Goal: Communication & Community: Answer question/provide support

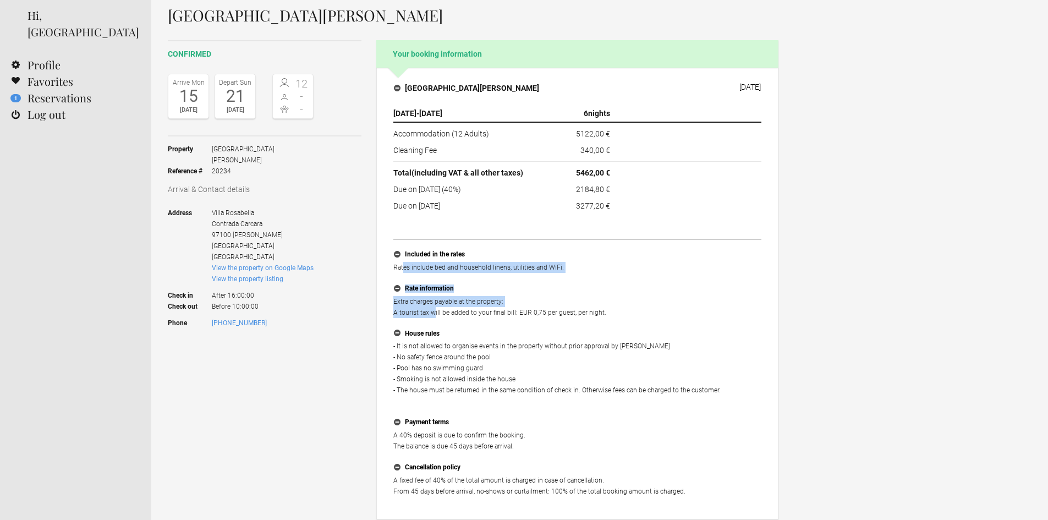
drag, startPoint x: 405, startPoint y: 278, endPoint x: 434, endPoint y: 319, distance: 49.8
click at [434, 319] on ul "Included in the rates Rates include bed and household linens, utilities and WiF…" at bounding box center [577, 372] width 368 height 266
click at [412, 296] on p "Extra charges payable at the property: A tourist tax will be added to your fina…" at bounding box center [577, 307] width 368 height 22
drag, startPoint x: 406, startPoint y: 289, endPoint x: 423, endPoint y: 303, distance: 22.3
click at [423, 303] on li "Rate information Extra charges payable at the property: A tourist tax will be a…" at bounding box center [577, 304] width 368 height 45
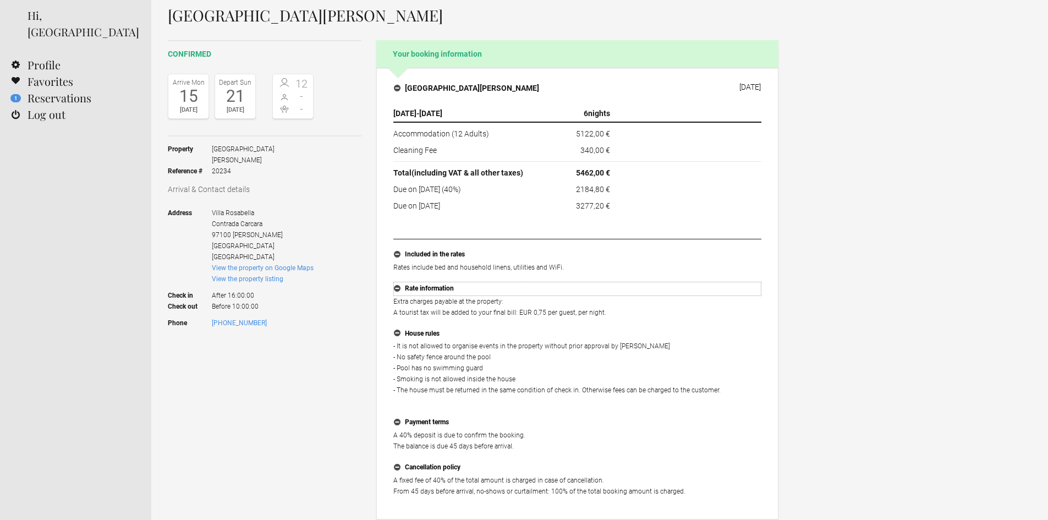
drag, startPoint x: 406, startPoint y: 286, endPoint x: 471, endPoint y: 292, distance: 65.2
click at [471, 292] on button "Rate information" at bounding box center [577, 289] width 368 height 14
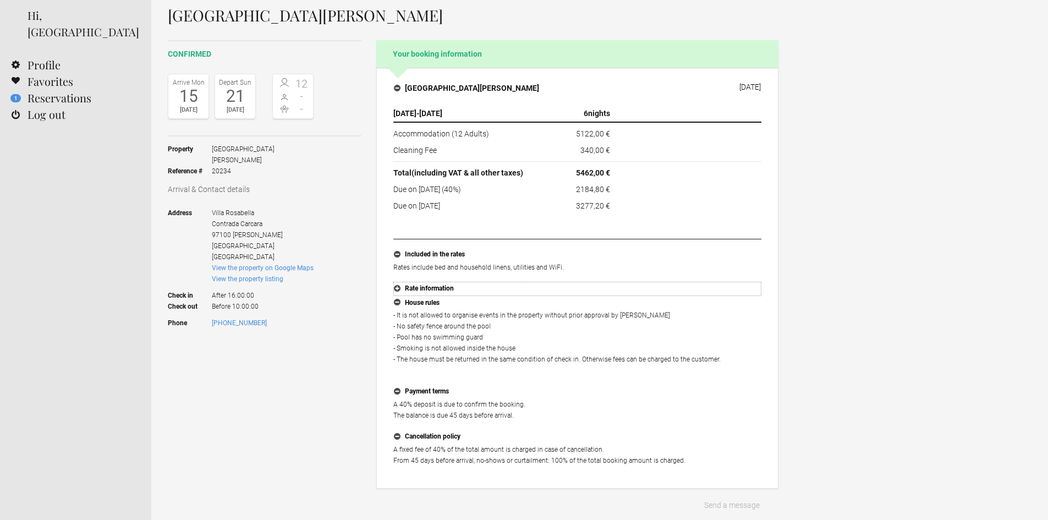
click at [397, 288] on button "Rate information" at bounding box center [577, 289] width 368 height 14
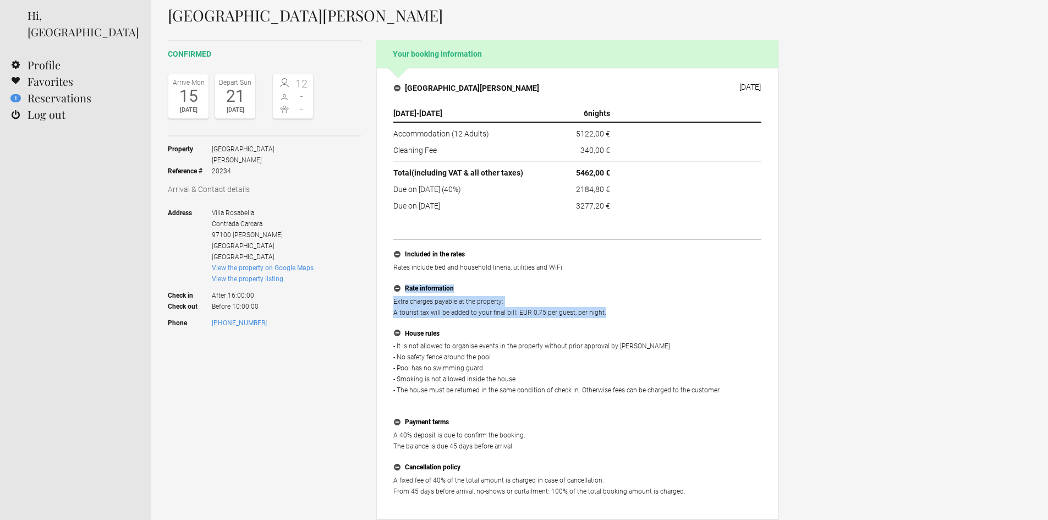
drag, startPoint x: 602, startPoint y: 312, endPoint x: 395, endPoint y: 292, distance: 207.9
click at [395, 292] on li "Rate information Extra charges payable at the property: A tourist tax will be a…" at bounding box center [577, 304] width 368 height 45
copy li "Rate information Extra charges payable at the property: A tourist tax will be a…"
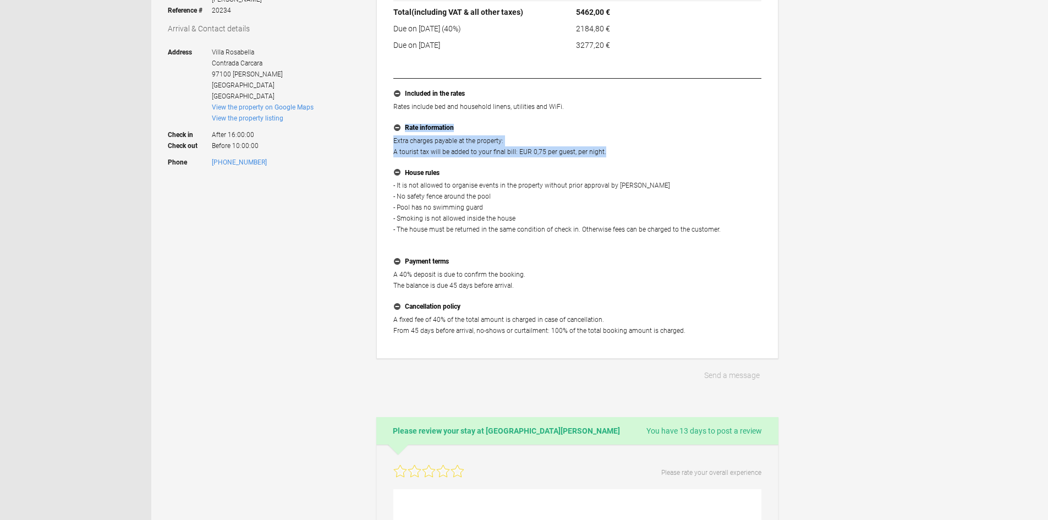
scroll to position [223, 0]
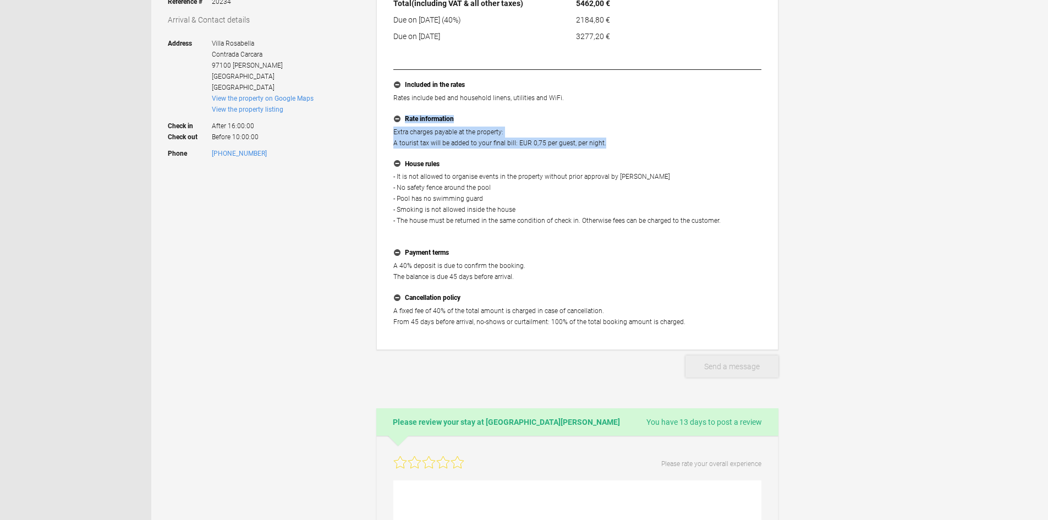
click at [738, 366] on button "Send a message" at bounding box center [731, 366] width 93 height 22
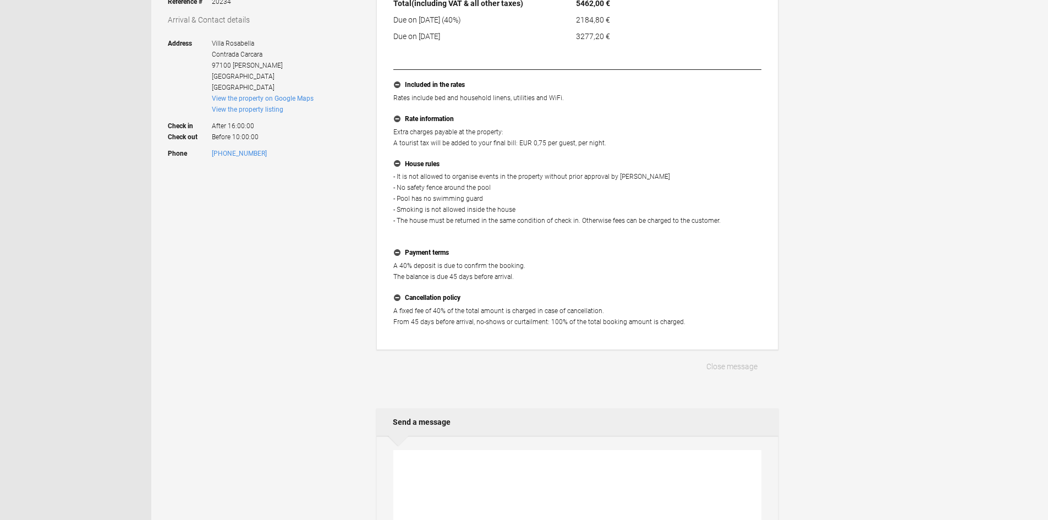
click at [526, 473] on textarea at bounding box center [577, 505] width 368 height 111
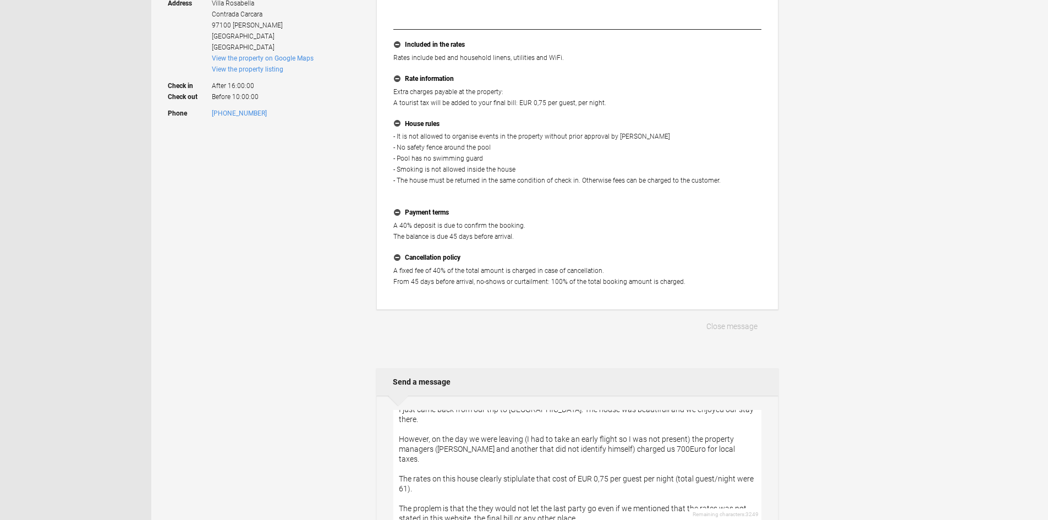
scroll to position [23, 0]
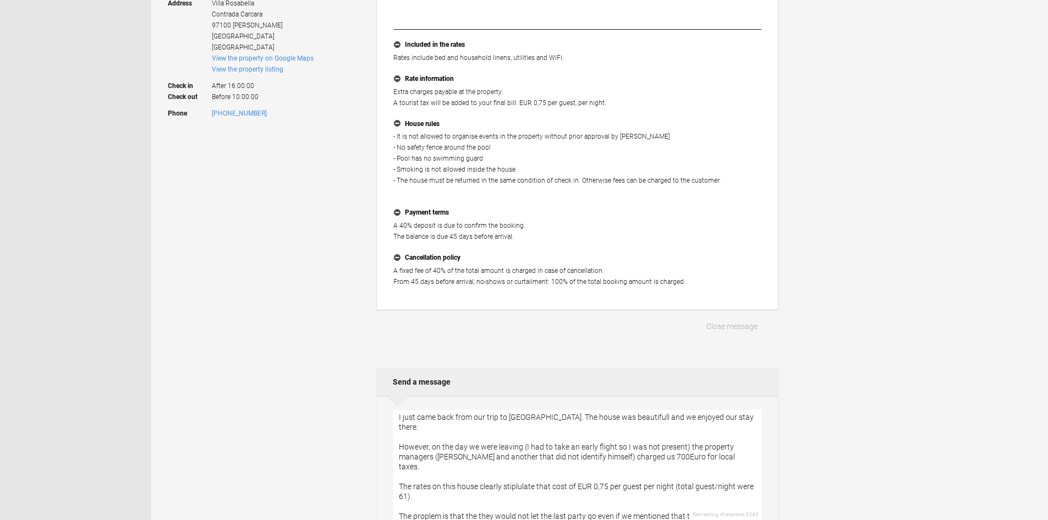
click at [426, 479] on textarea "Hello! I just came back from our trip to Sicily. The house was beautifull and w…" at bounding box center [577, 465] width 368 height 111
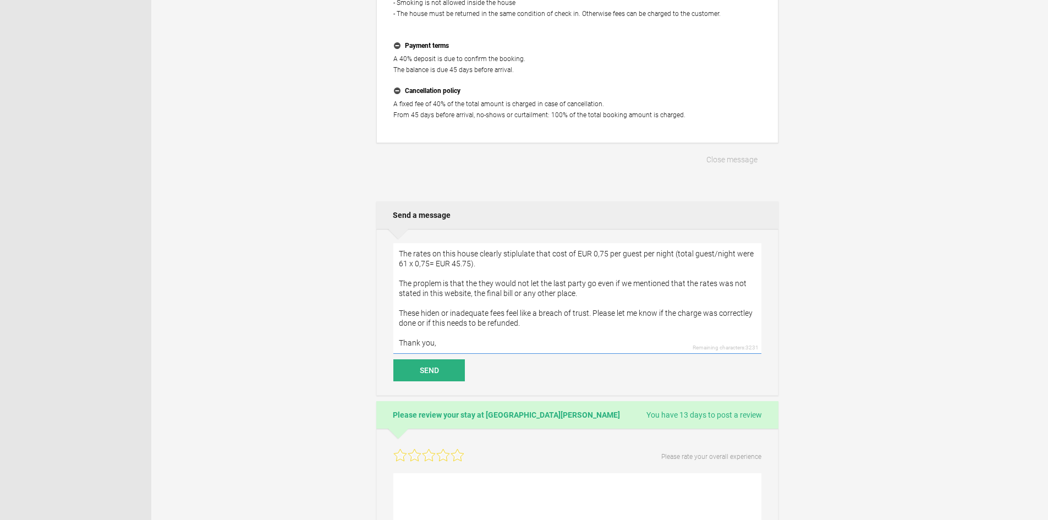
scroll to position [439, 0]
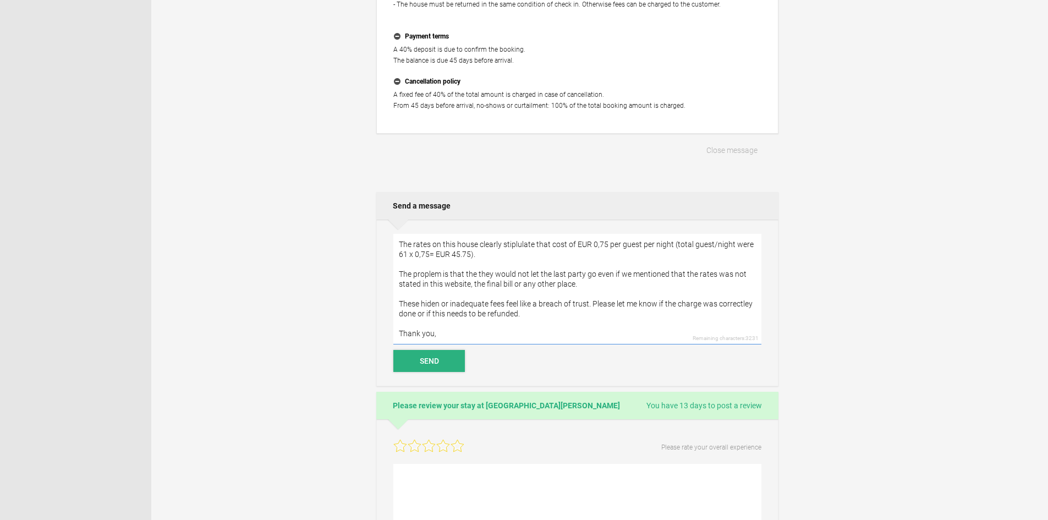
type textarea "Hello! I just came back from our trip to Sicily. The house was beautifull and w…"
click at [423, 360] on button "Send" at bounding box center [429, 361] width 72 height 22
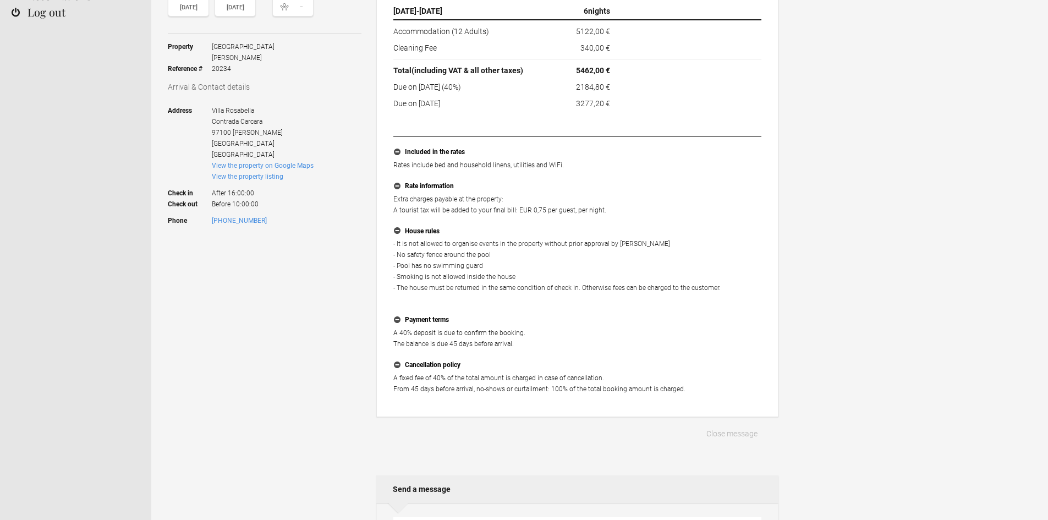
scroll to position [0, 0]
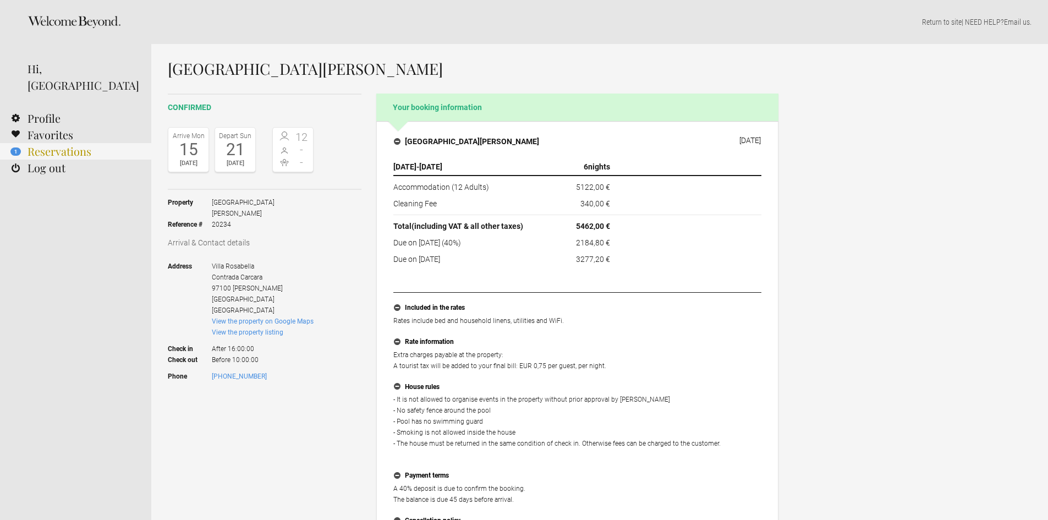
click at [37, 143] on link "1 Reservations" at bounding box center [75, 151] width 151 height 17
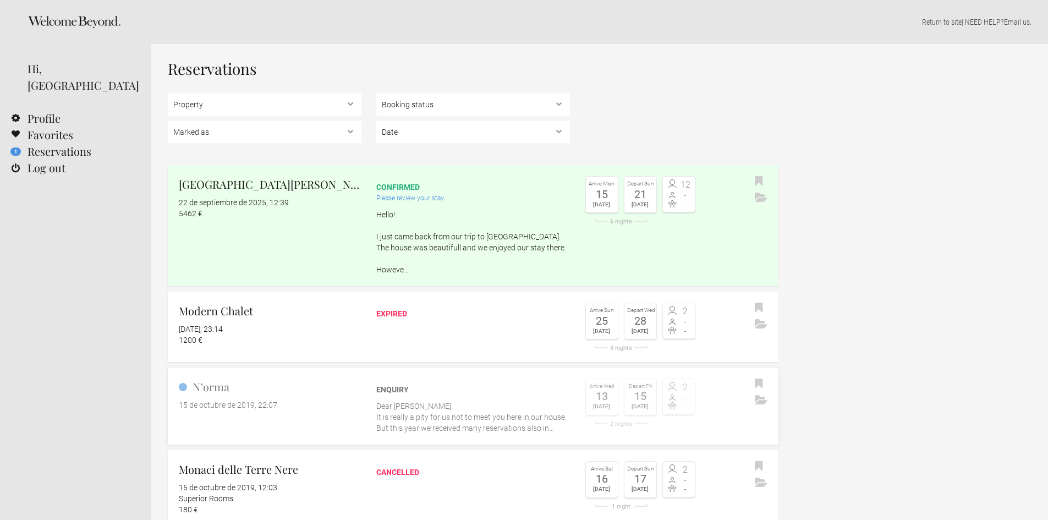
click at [297, 398] on div "N’orma 15 de octubre de 2019, 22:07" at bounding box center [265, 395] width 194 height 32
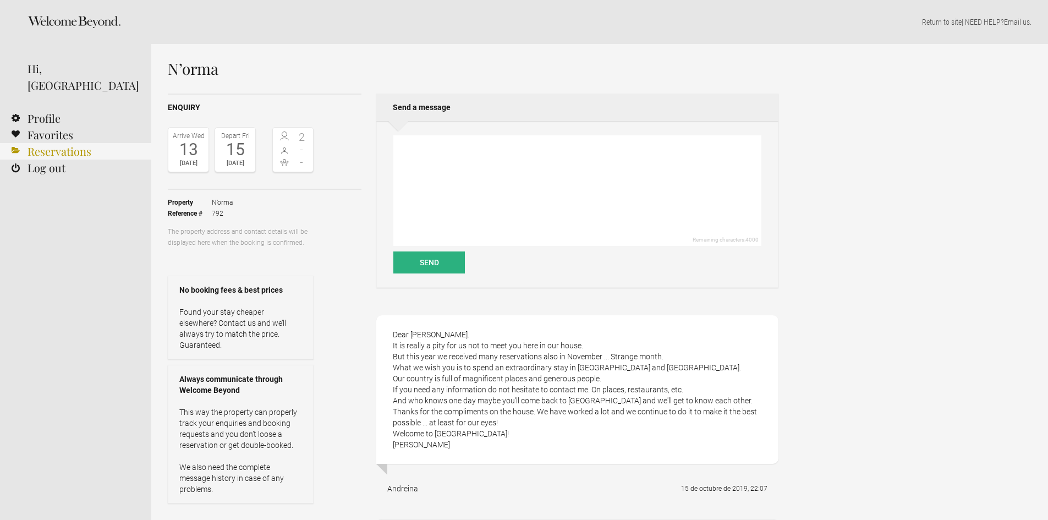
click at [58, 143] on link "Reservations" at bounding box center [75, 151] width 151 height 17
